Goal: Task Accomplishment & Management: Use online tool/utility

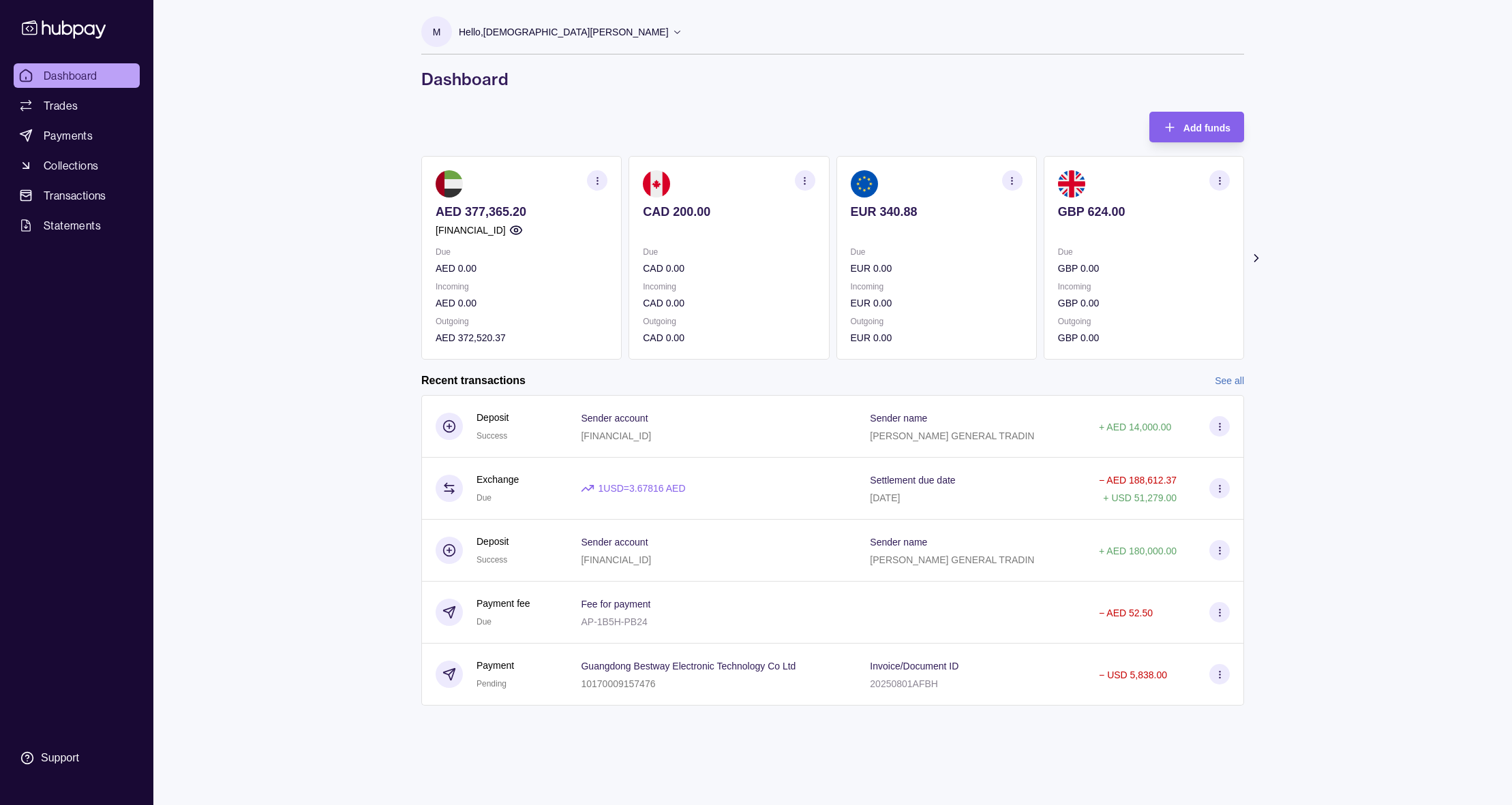
click at [1252, 254] on icon at bounding box center [1256, 258] width 13 height 13
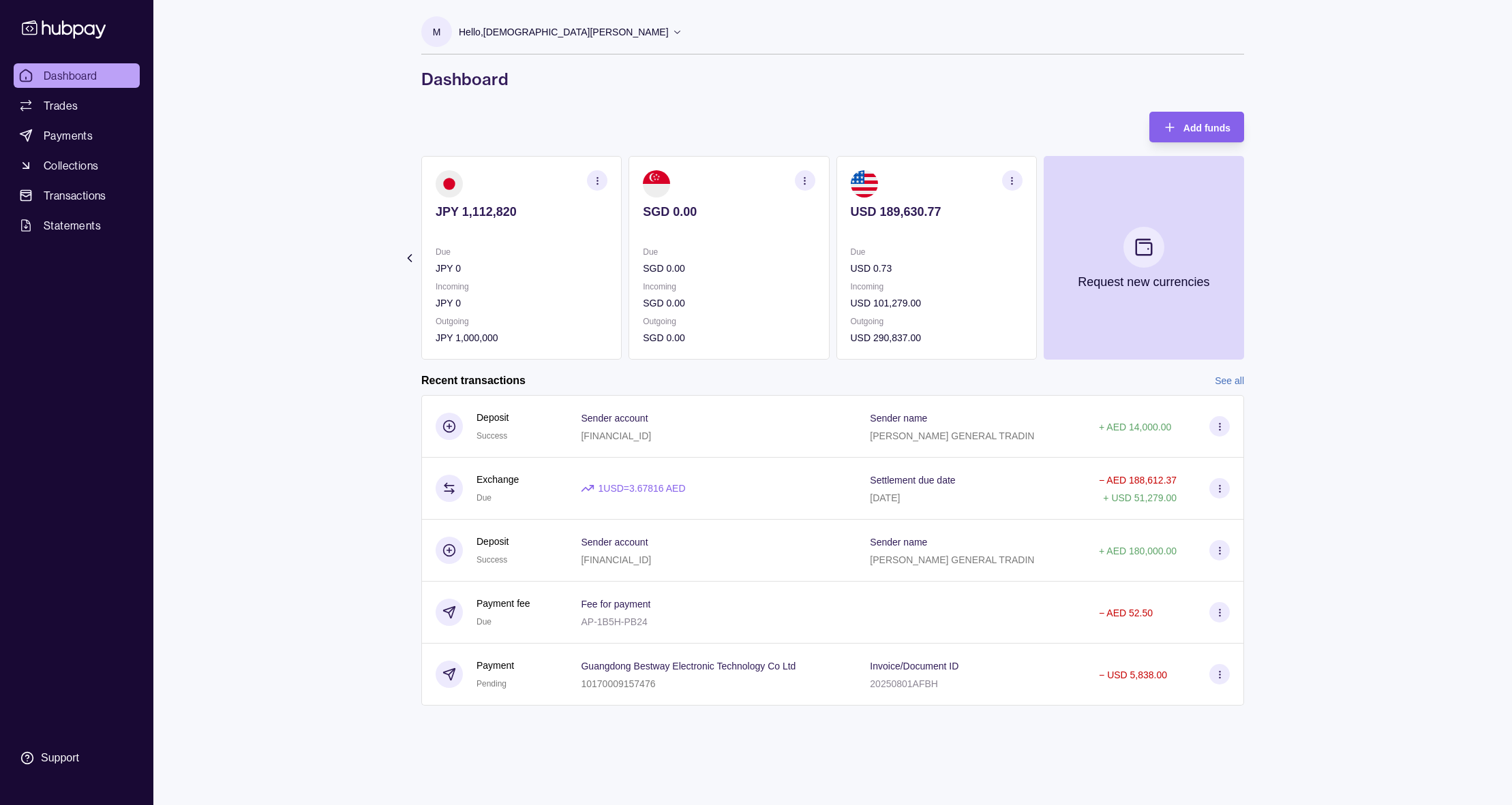
click at [1217, 378] on link "See all" at bounding box center [1229, 381] width 30 height 15
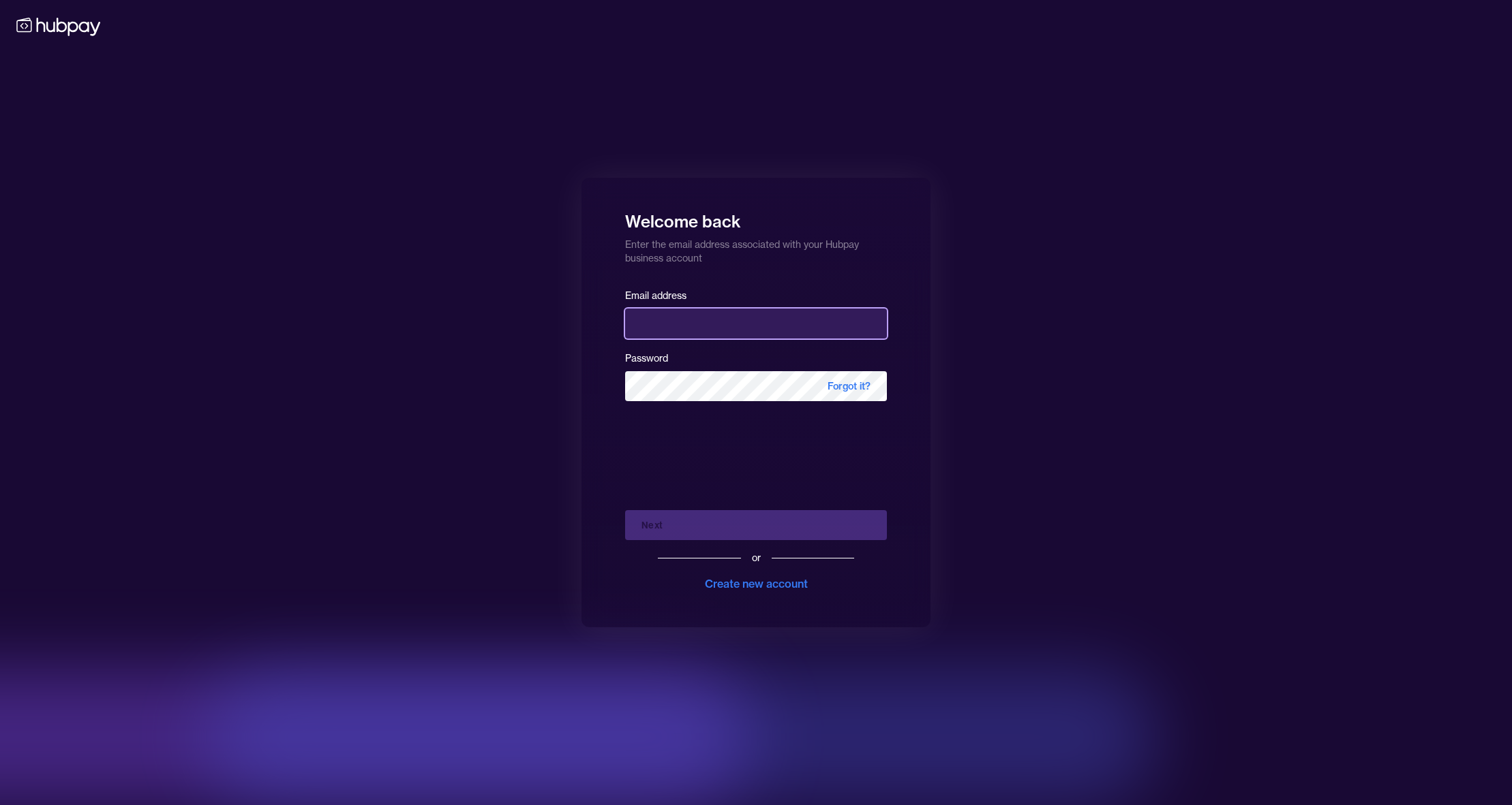
click at [740, 330] on input "email" at bounding box center [756, 324] width 261 height 30
type input "**********"
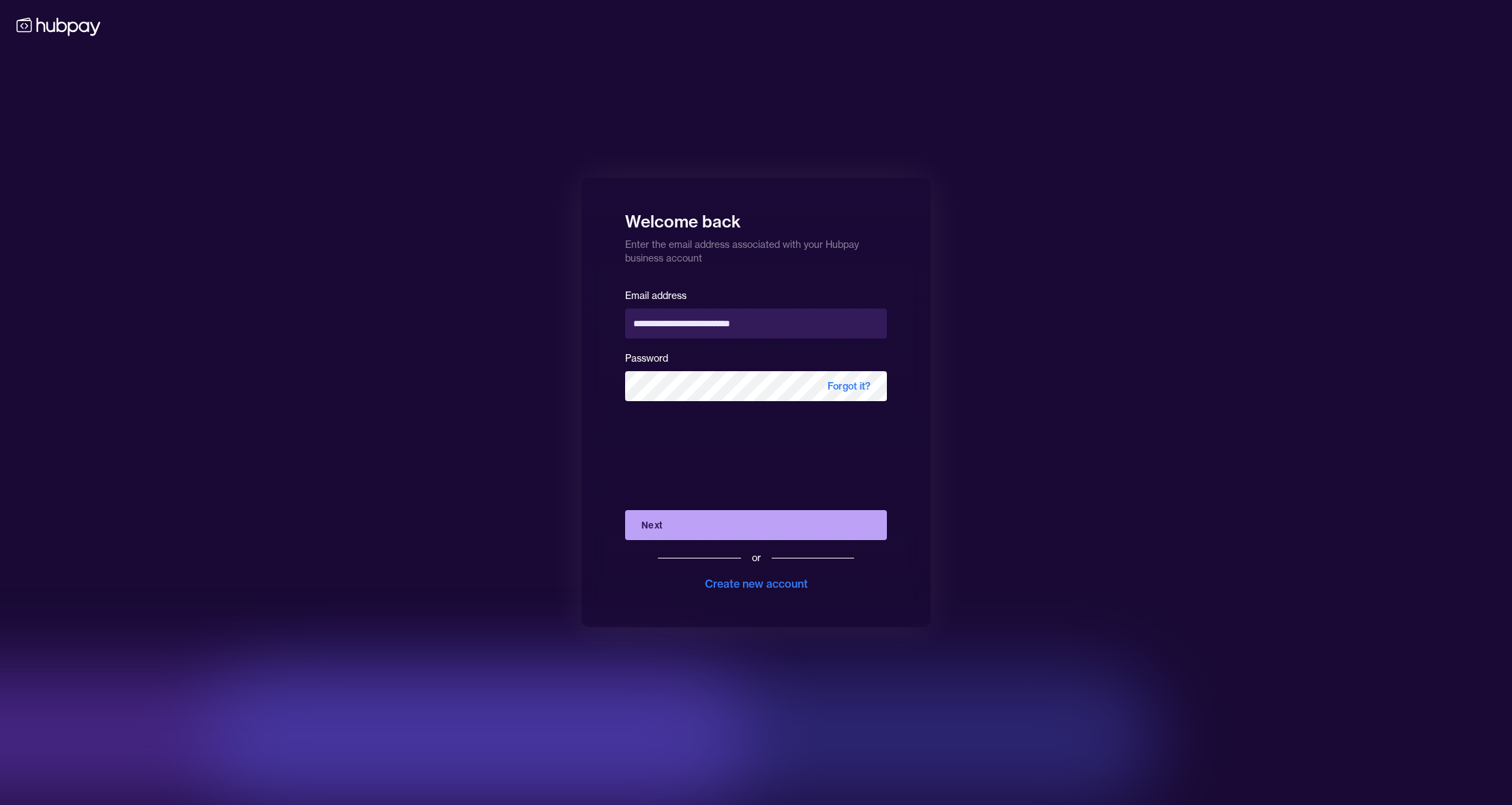
click at [733, 518] on button "Next" at bounding box center [756, 525] width 261 height 30
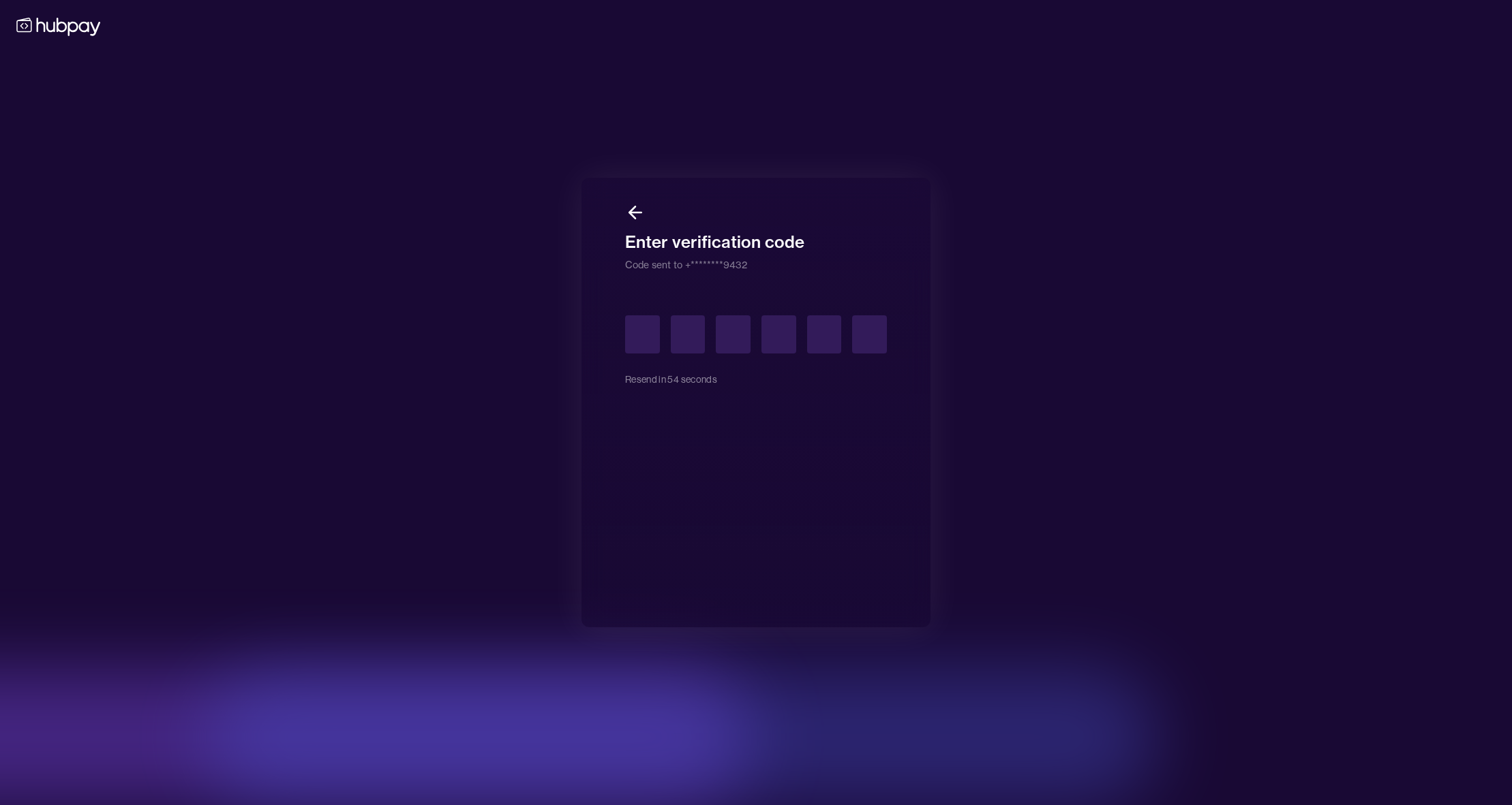
type input "*"
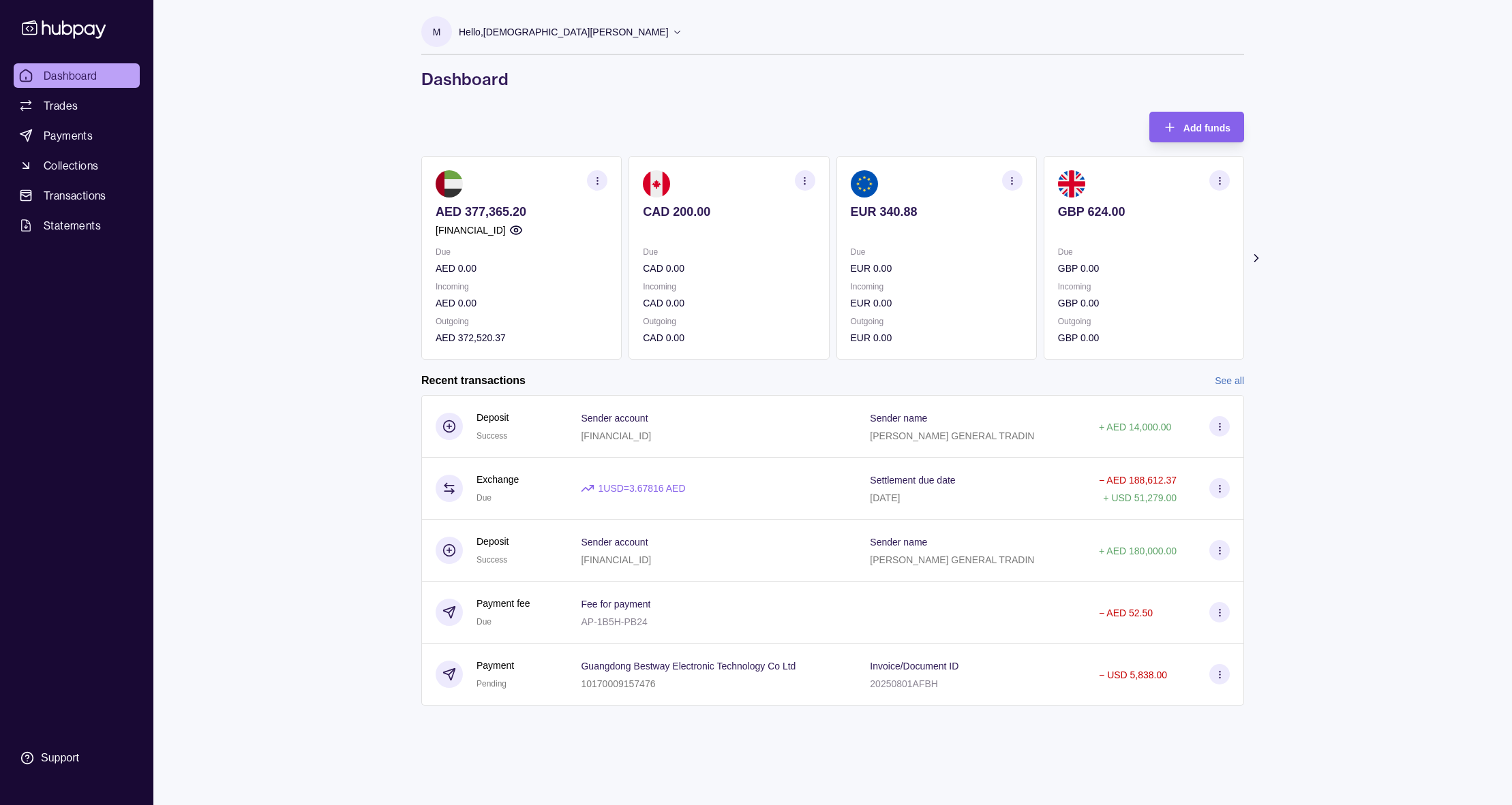
click at [1252, 256] on icon at bounding box center [1256, 258] width 13 height 13
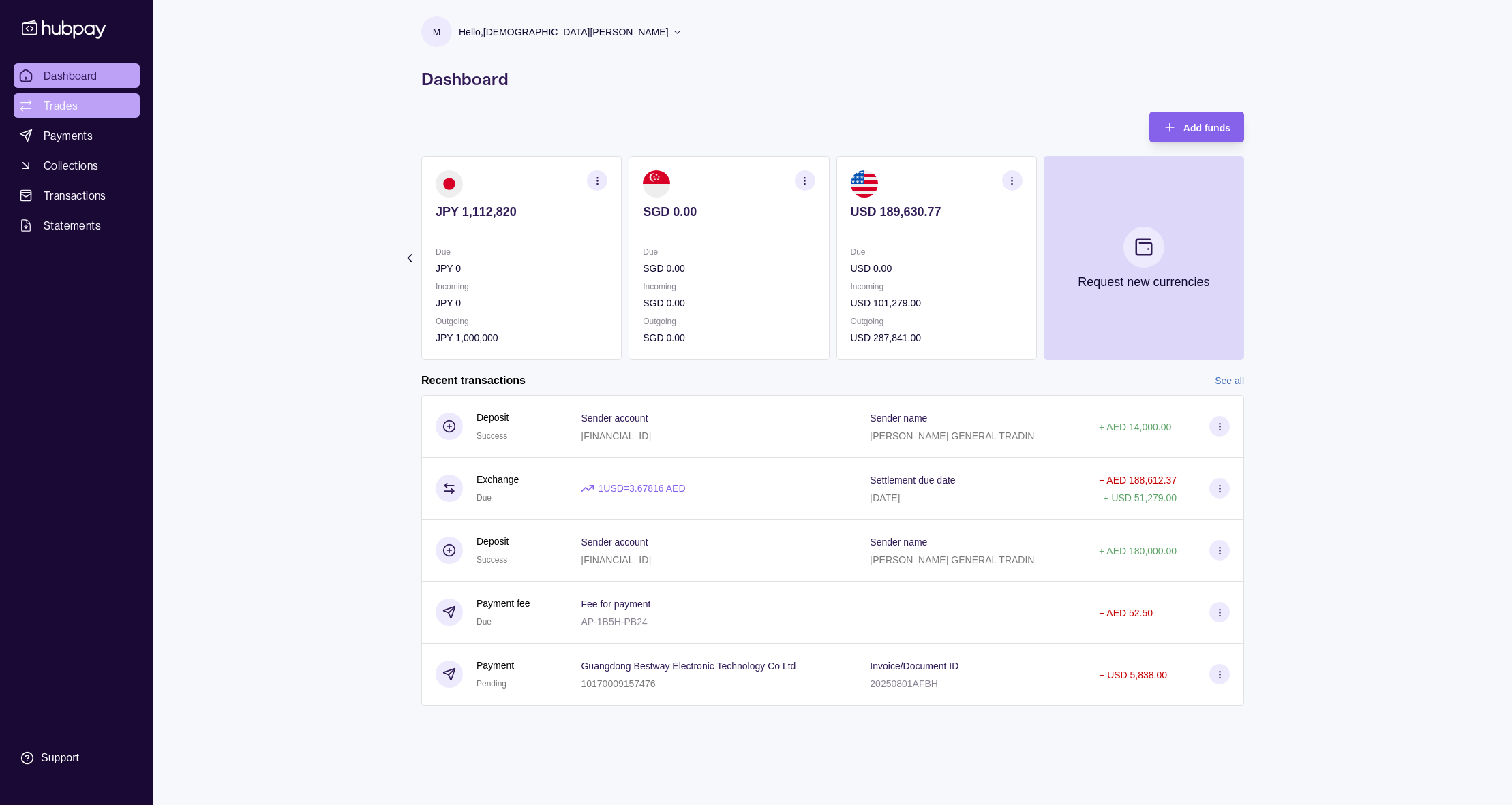
click at [94, 115] on link "Trades" at bounding box center [77, 105] width 126 height 24
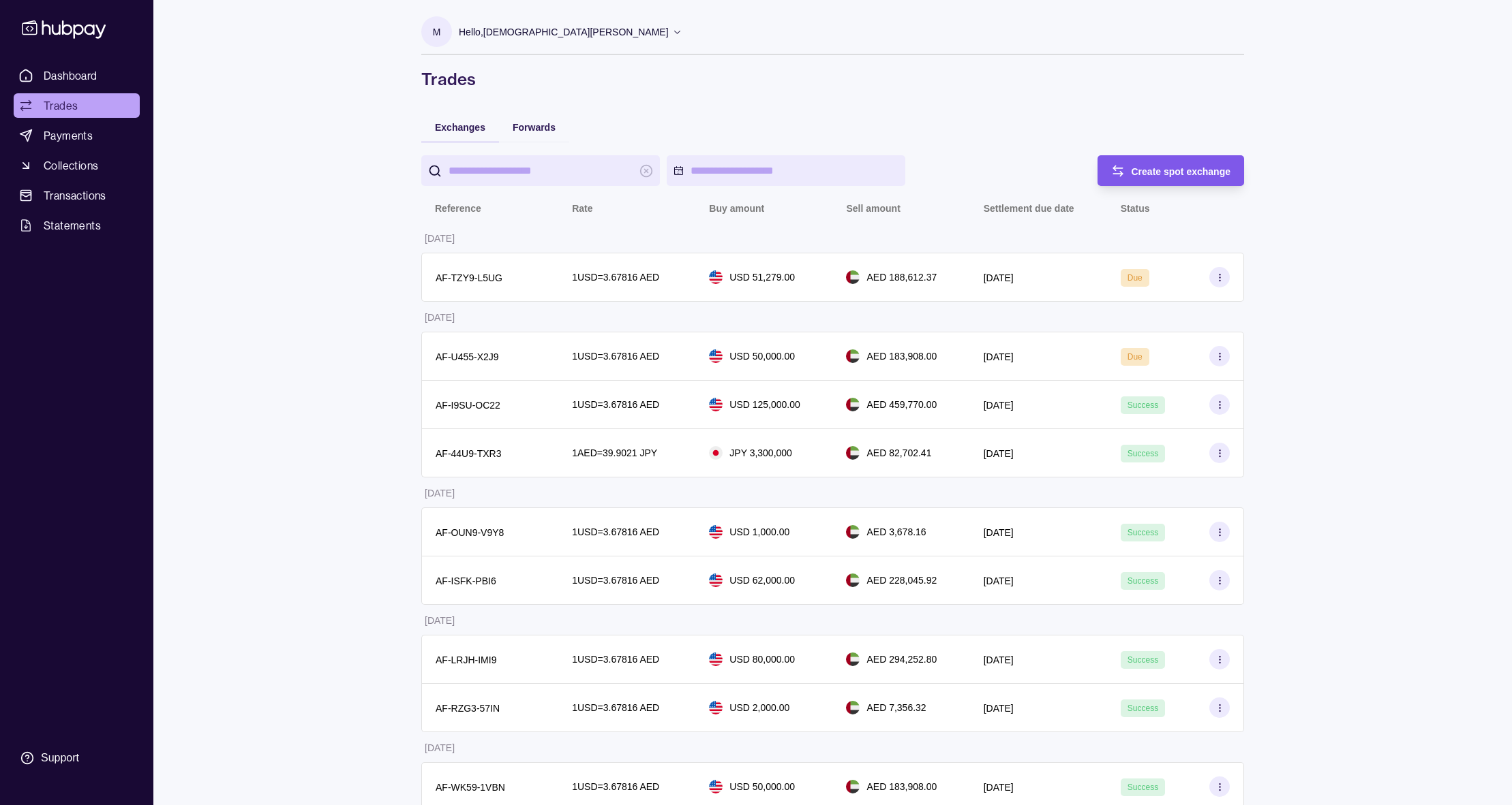
click at [1128, 179] on div "Create spot exchange" at bounding box center [1160, 170] width 140 height 30
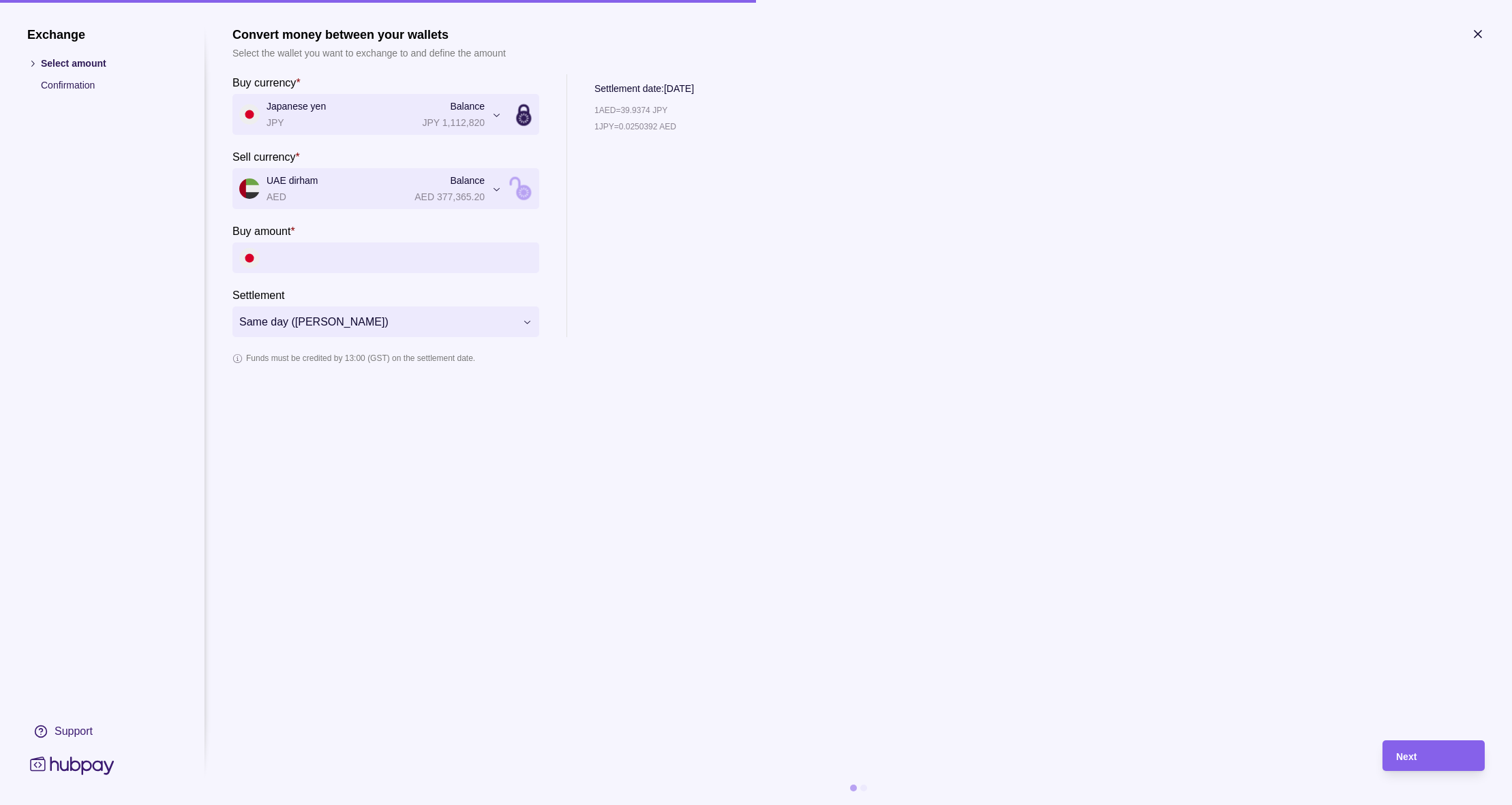
click at [1478, 34] on icon "button" at bounding box center [1477, 34] width 7 height 7
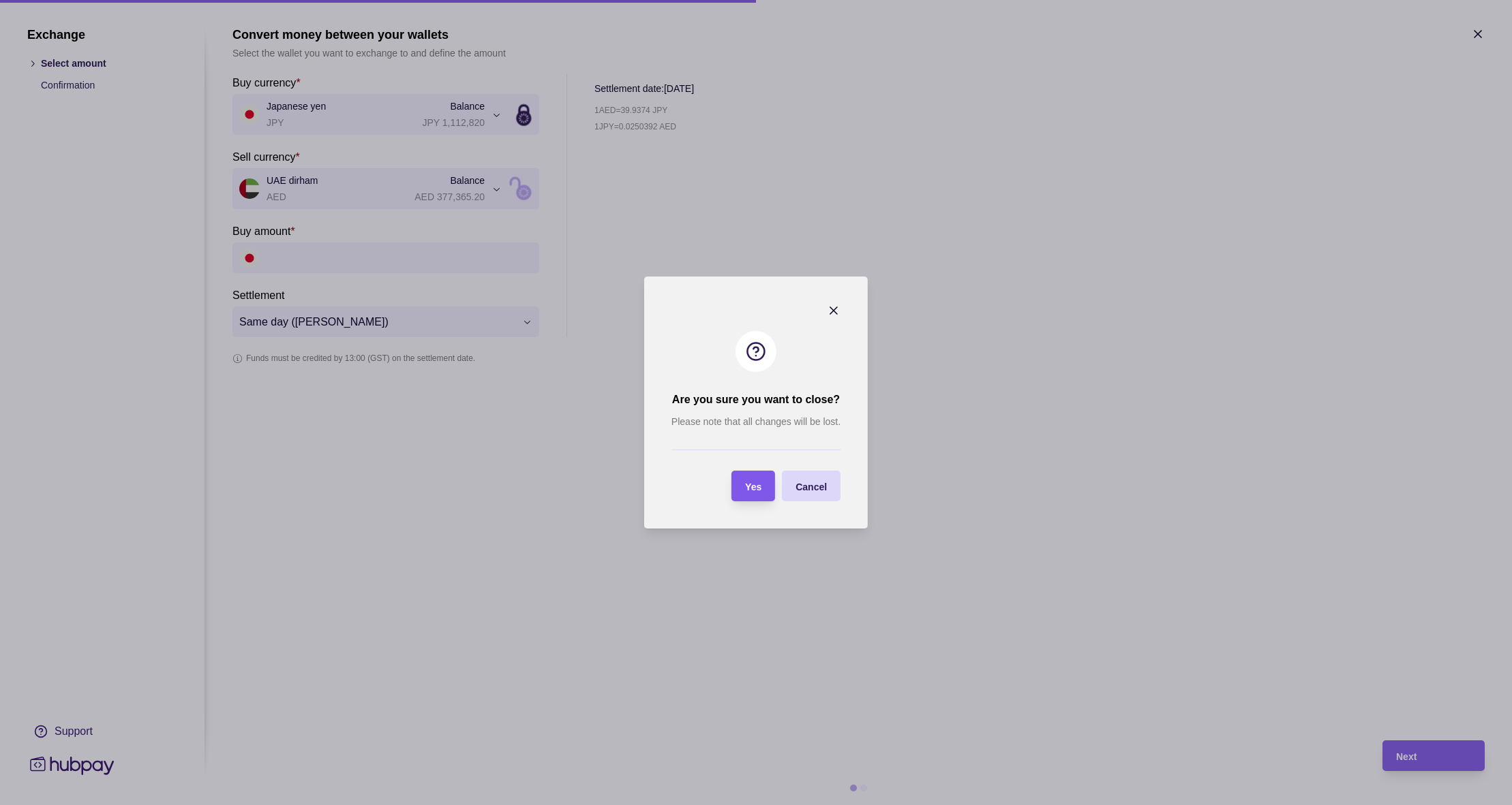
click at [767, 478] on section "Yes" at bounding box center [753, 486] width 44 height 30
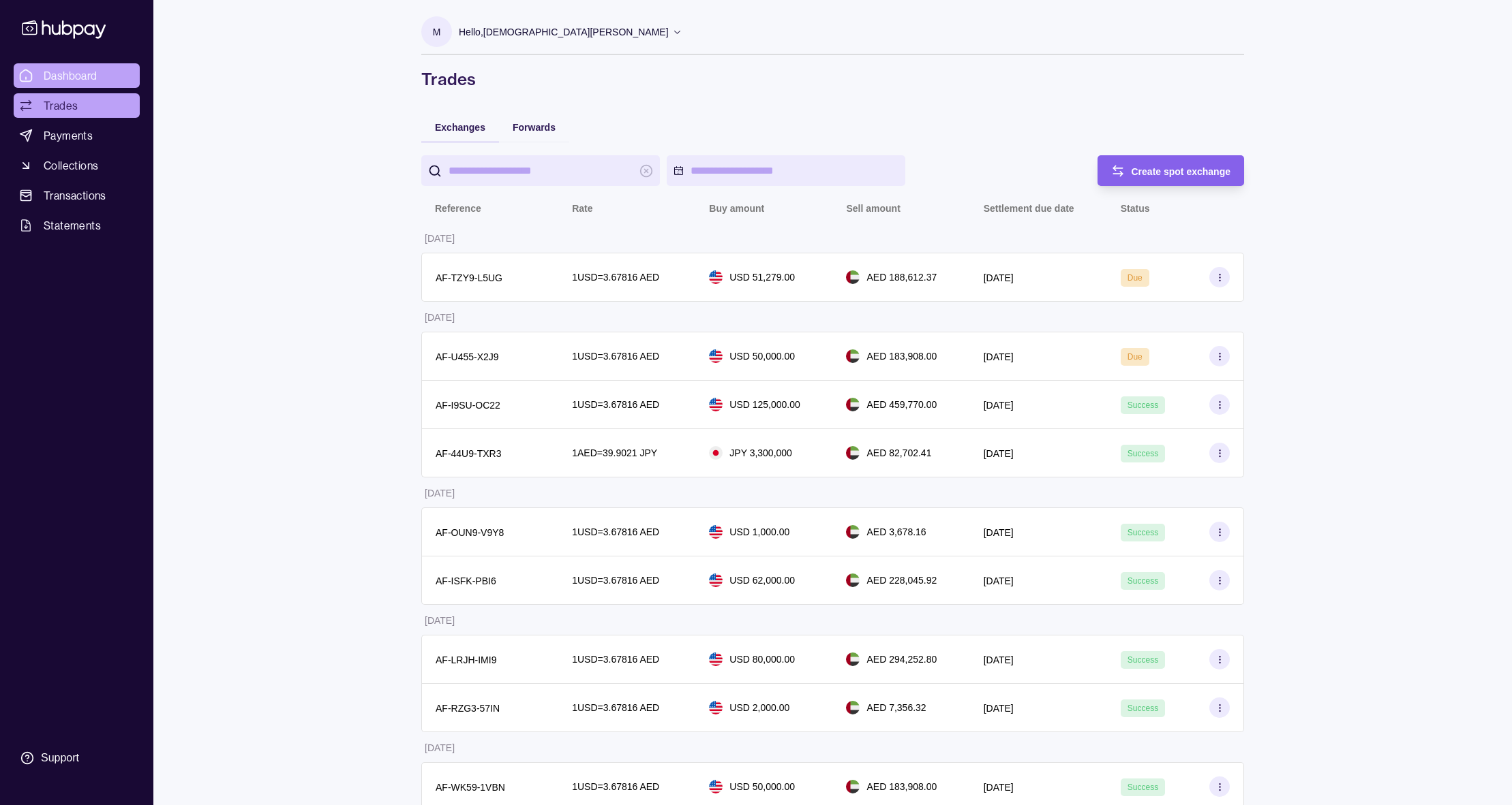
click at [78, 78] on span "Dashboard" at bounding box center [71, 75] width 54 height 16
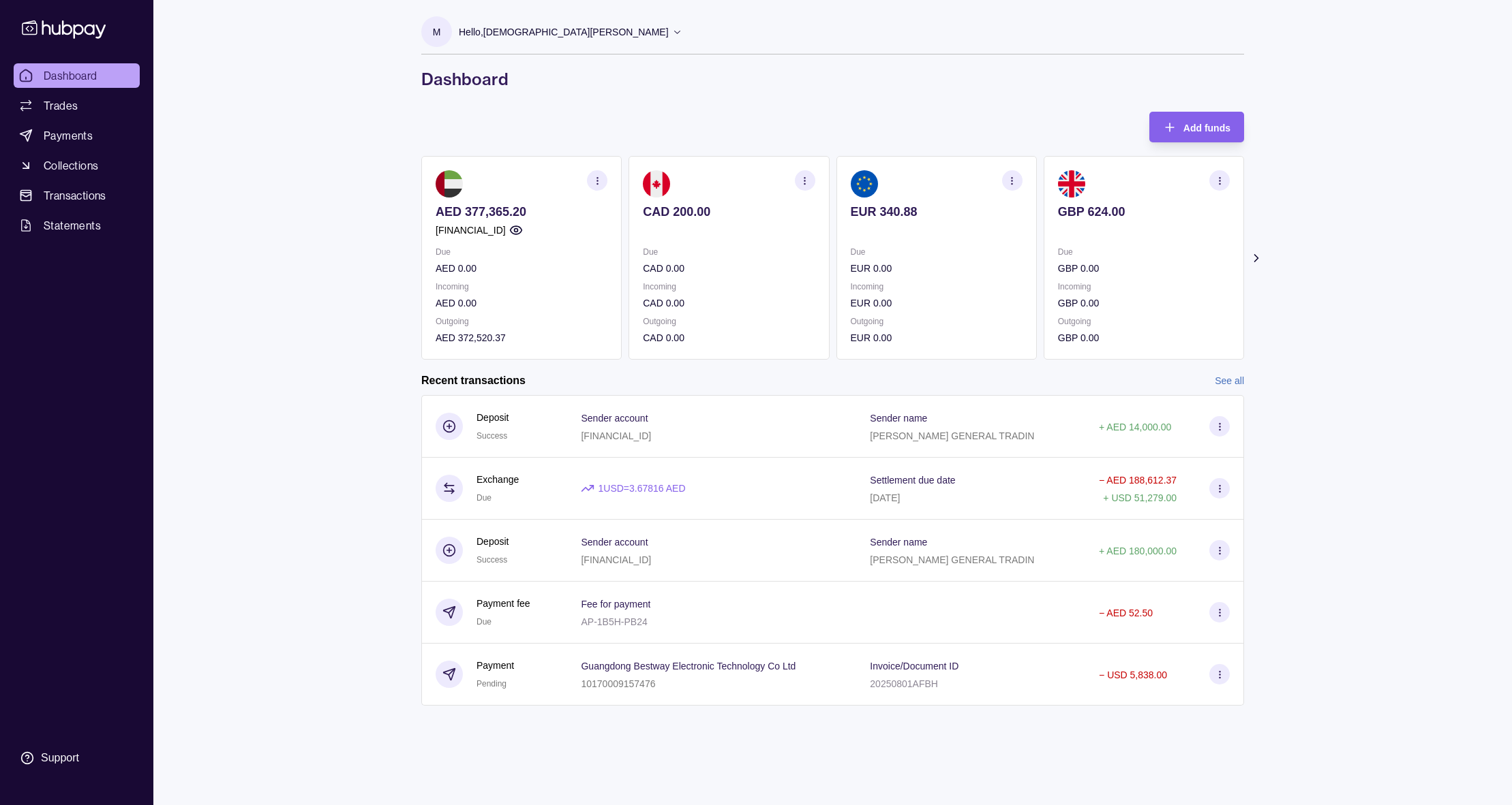
click at [1213, 386] on div "Recent transactions See all" at bounding box center [831, 381] width 822 height 15
click at [1219, 382] on link "See all" at bounding box center [1229, 381] width 30 height 15
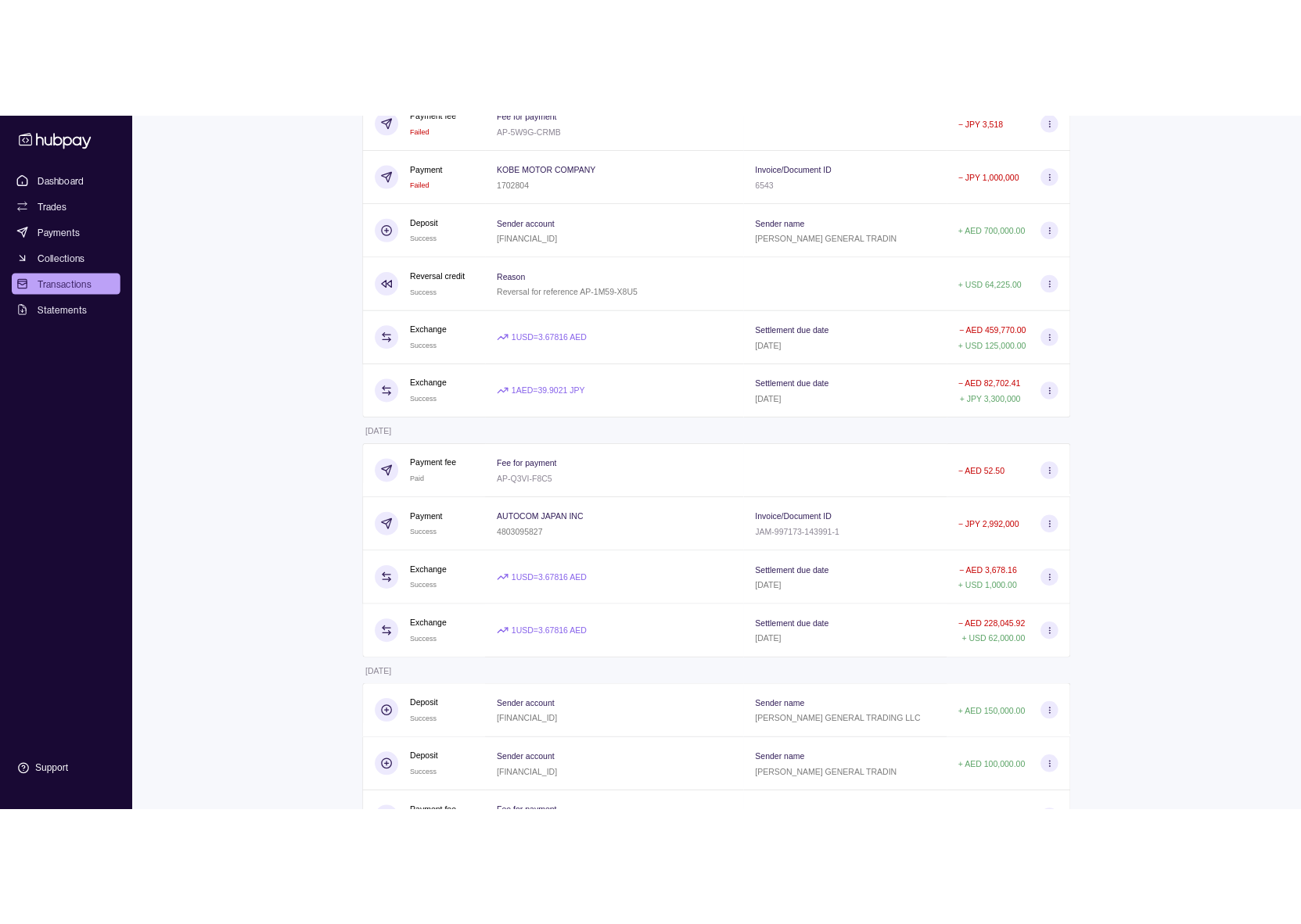
scroll to position [3159, 0]
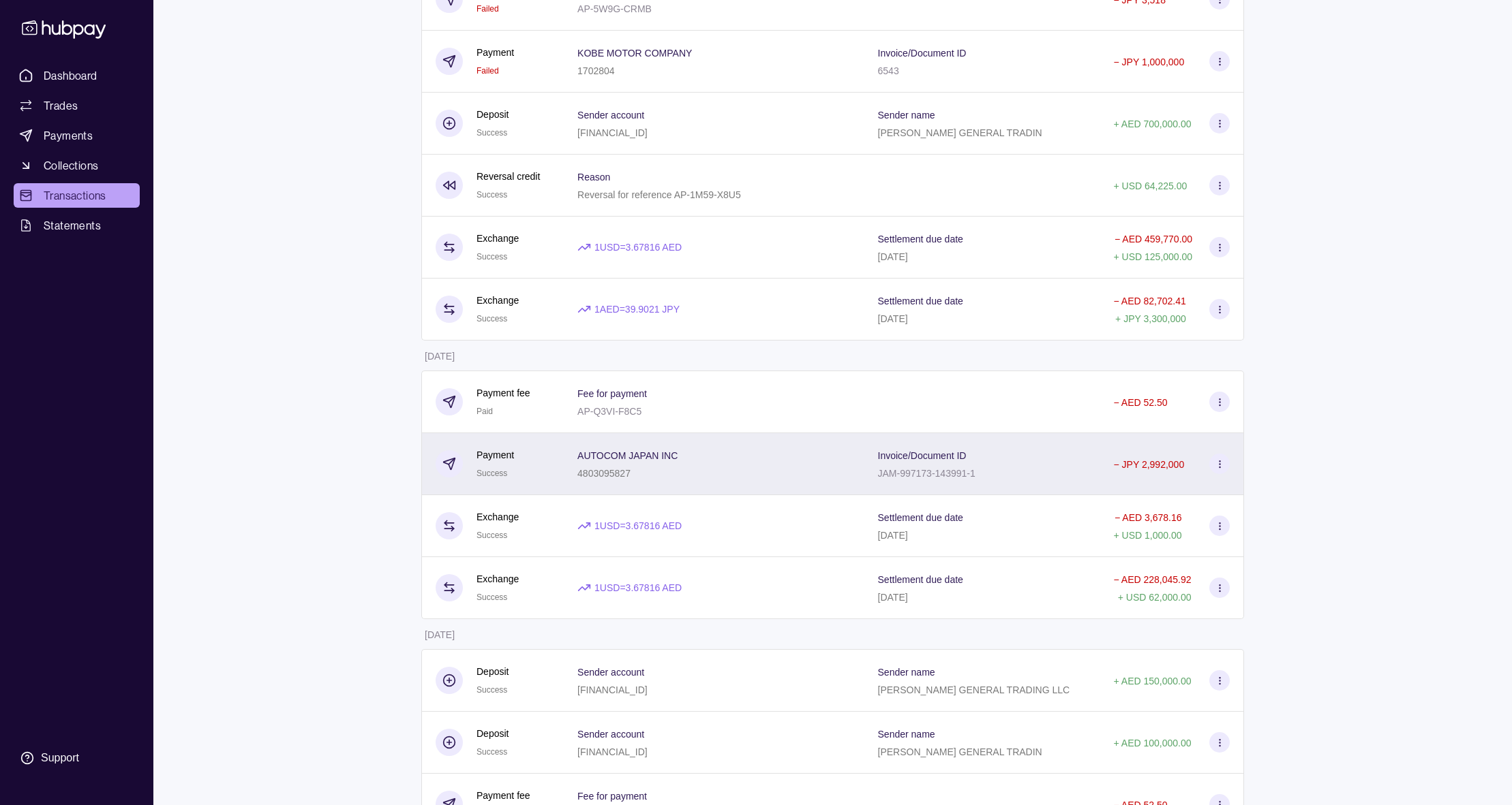
click at [1217, 459] on icon at bounding box center [1219, 464] width 10 height 10
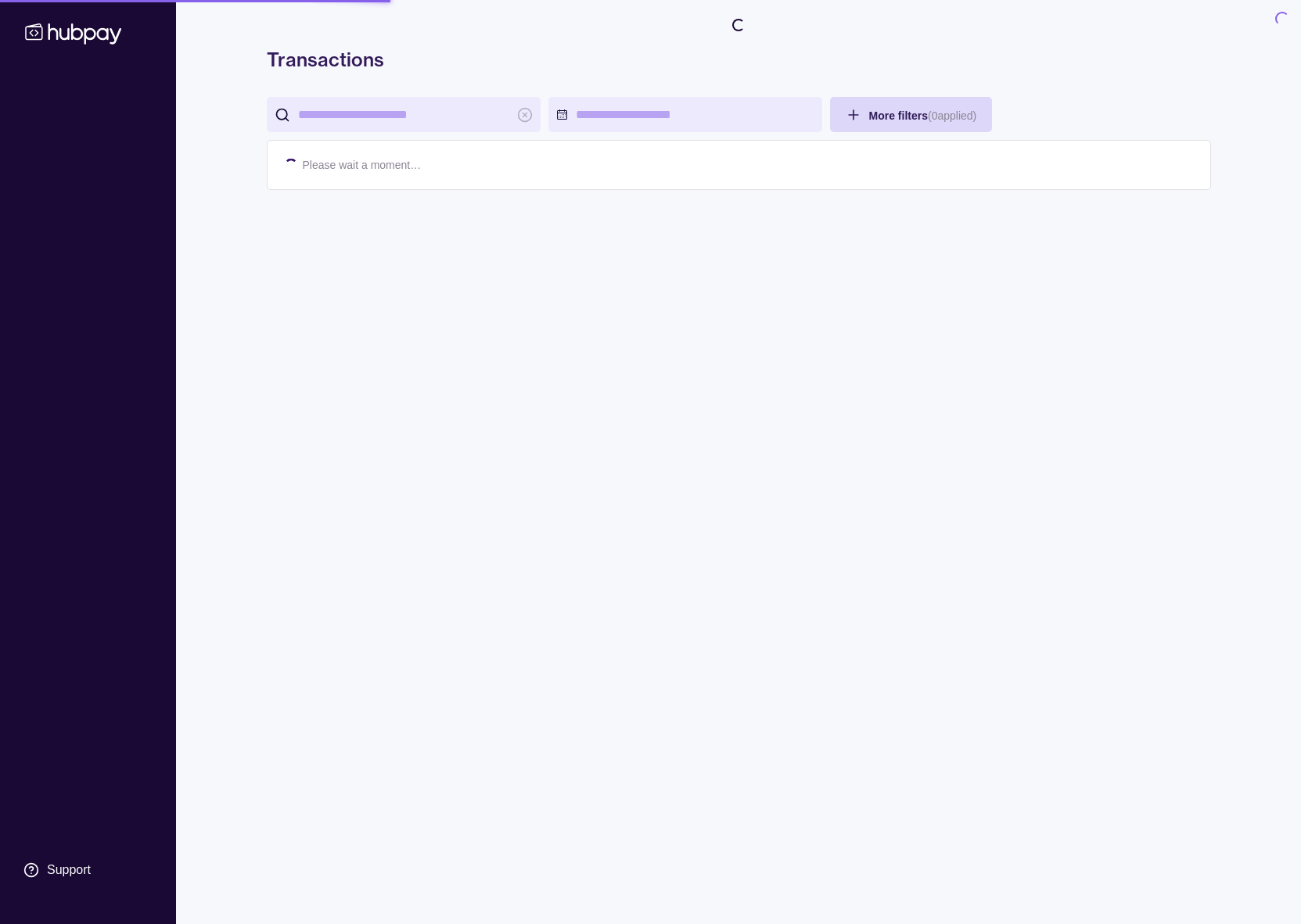
scroll to position [0, 0]
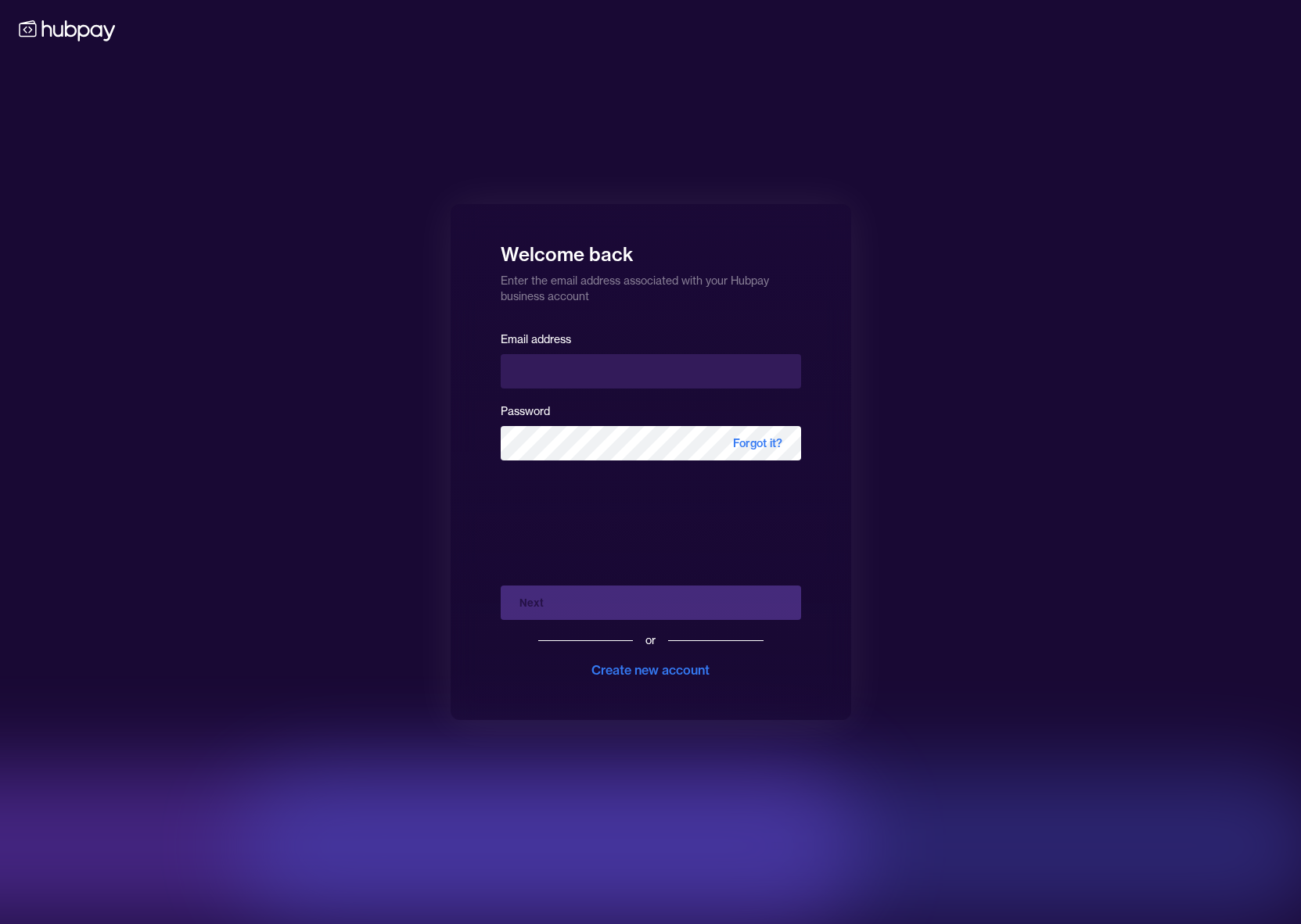
drag, startPoint x: 758, startPoint y: 348, endPoint x: 705, endPoint y: 896, distance: 550.6
